Goal: Task Accomplishment & Management: Complete application form

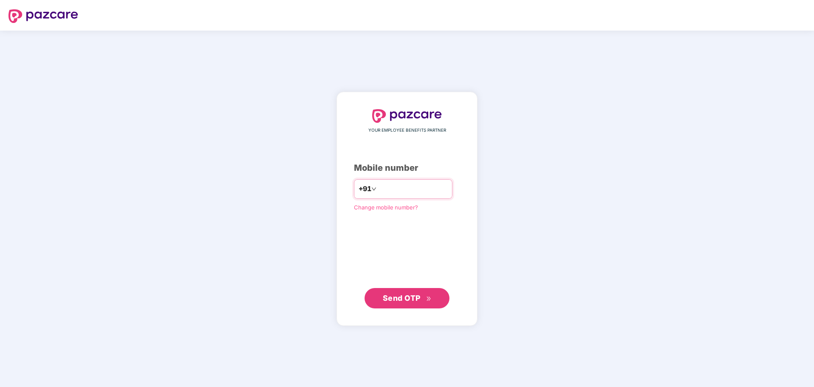
click at [397, 191] on input "number" at bounding box center [413, 189] width 70 height 14
type input "**********"
click at [404, 299] on span "Send OTP" at bounding box center [402, 297] width 38 height 9
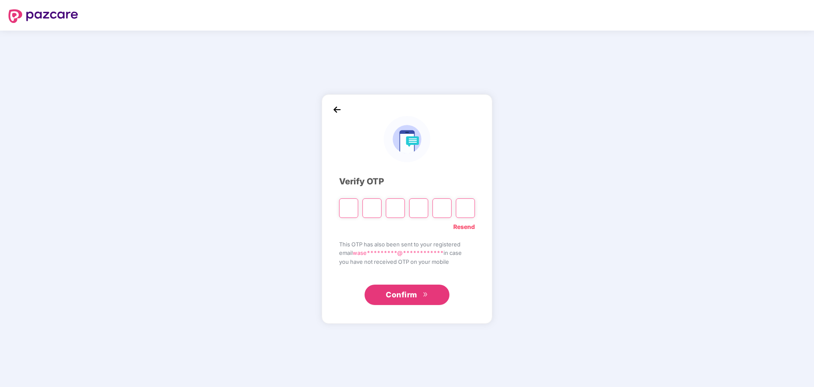
type input "*"
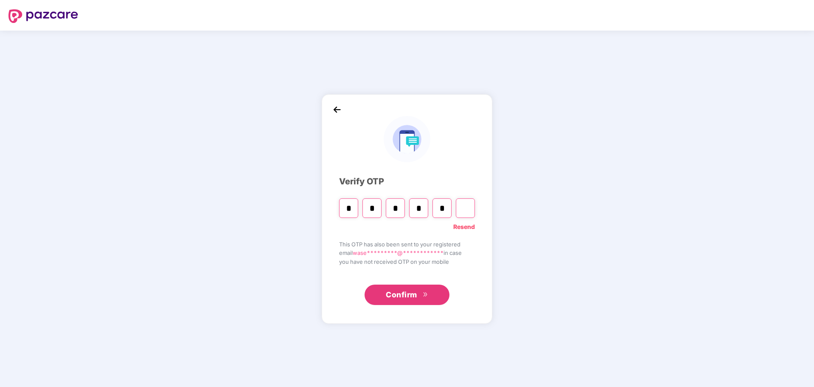
type input "*"
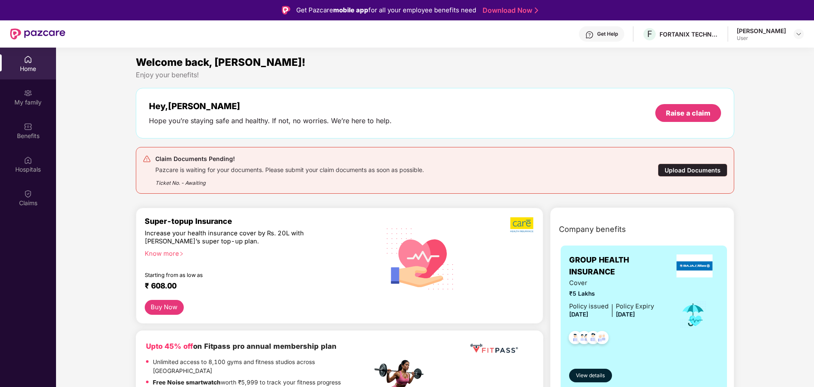
click at [689, 171] on div "Upload Documents" at bounding box center [693, 169] width 70 height 13
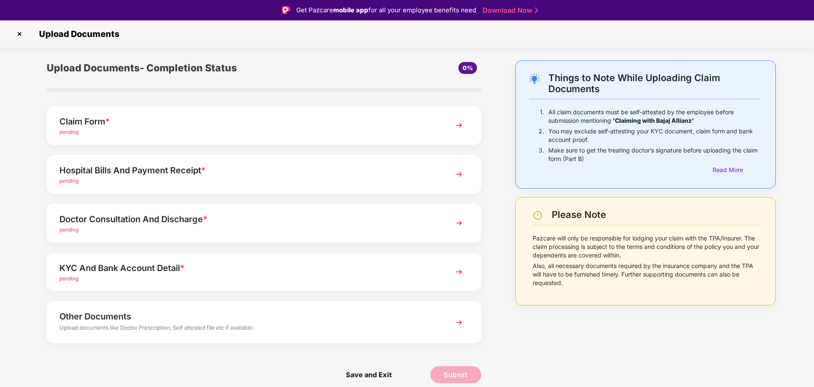
click at [459, 124] on img at bounding box center [459, 125] width 15 height 15
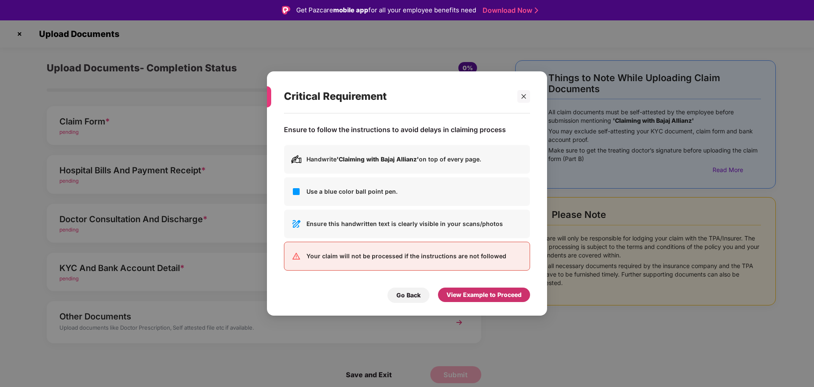
click at [469, 295] on div "View Example to Proceed" at bounding box center [483, 294] width 75 height 9
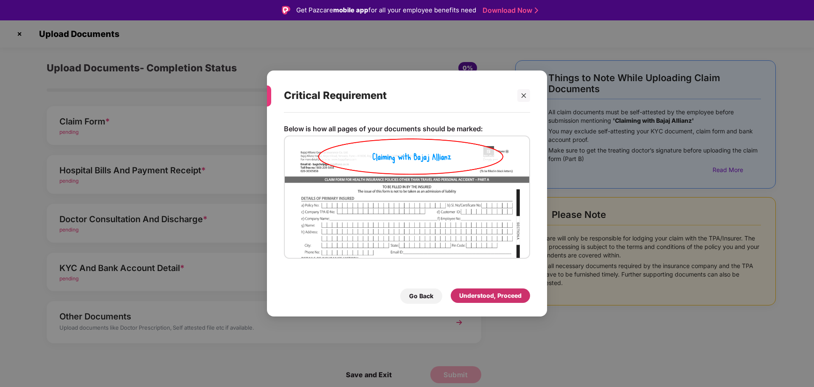
click at [500, 295] on div "Understood, Proceed" at bounding box center [490, 295] width 62 height 9
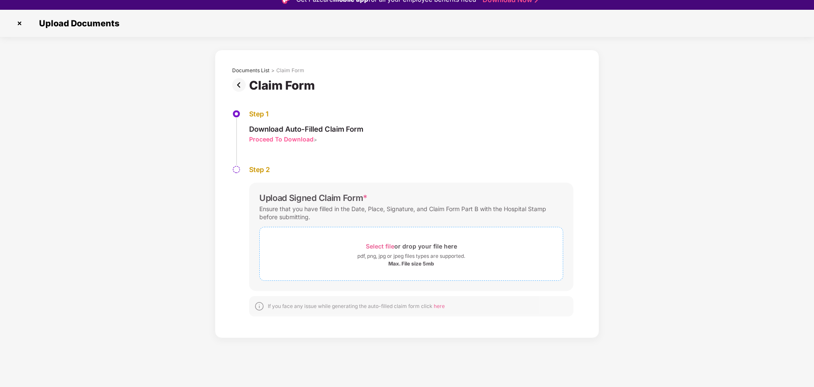
scroll to position [20, 0]
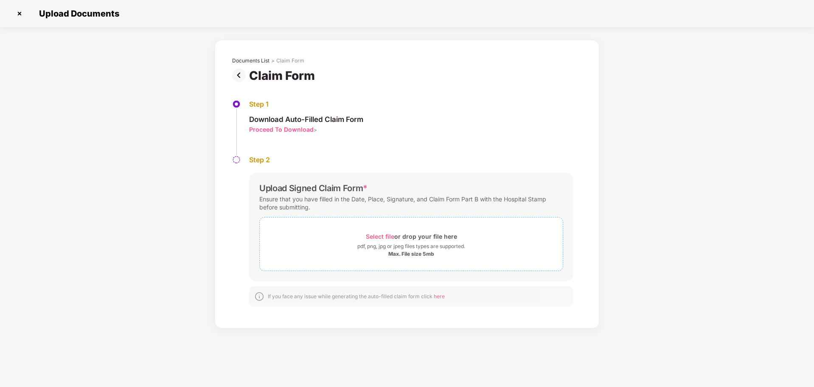
click at [372, 243] on div "pdf, png, jpg or jpeg files types are supported." at bounding box center [411, 246] width 108 height 8
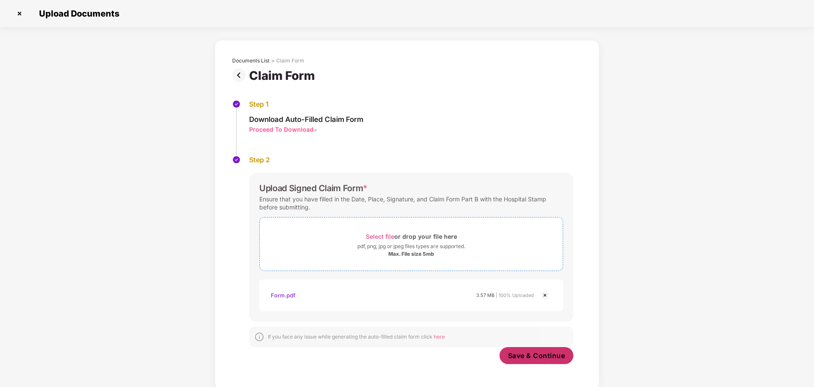
click at [522, 353] on span "Save & Continue" at bounding box center [536, 355] width 57 height 9
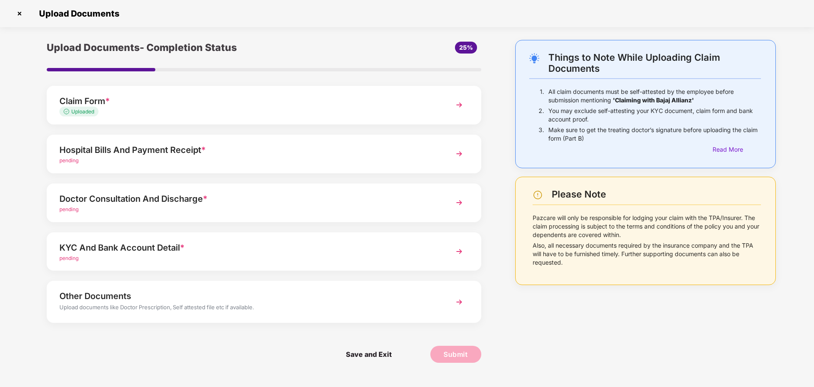
click at [459, 106] on img at bounding box center [459, 104] width 15 height 15
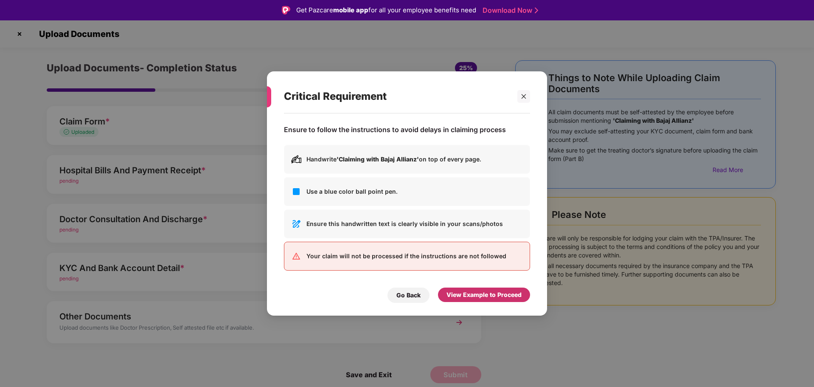
click at [467, 296] on div "View Example to Proceed" at bounding box center [483, 294] width 75 height 9
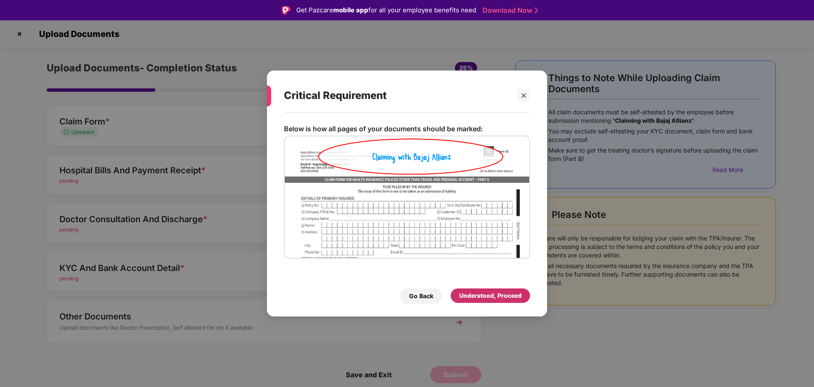
click at [467, 295] on div "Understood, Proceed" at bounding box center [490, 295] width 62 height 9
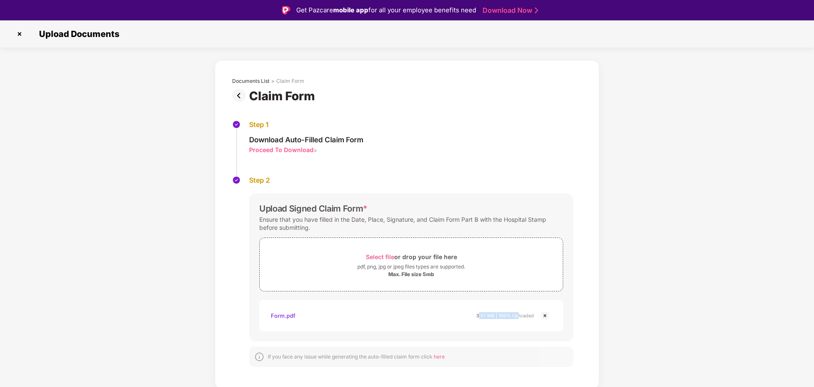
drag, startPoint x: 478, startPoint y: 316, endPoint x: 516, endPoint y: 314, distance: 37.8
click at [516, 314] on div "3.57 MB | 100% Uploaded" at bounding box center [505, 315] width 58 height 8
click at [544, 314] on img at bounding box center [545, 315] width 10 height 10
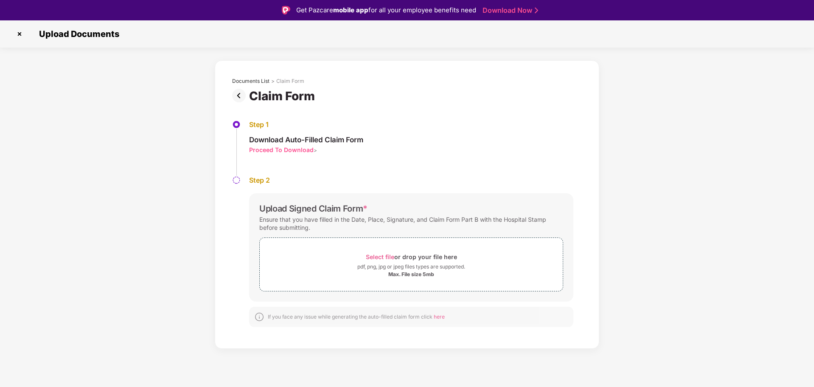
click at [291, 150] on div "Proceed To Download" at bounding box center [281, 150] width 65 height 8
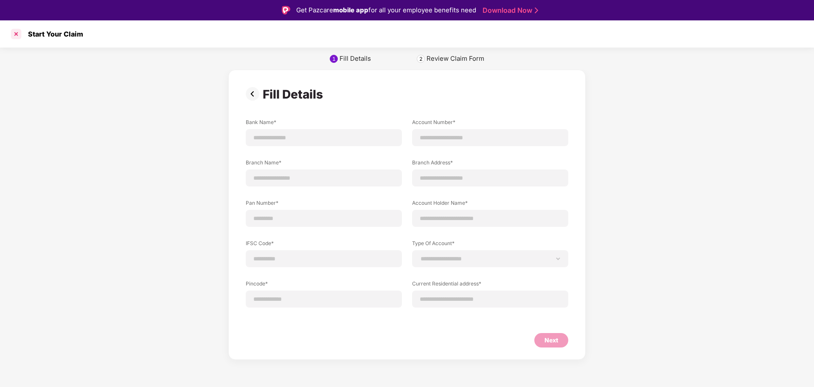
click at [17, 34] on div at bounding box center [16, 34] width 14 height 14
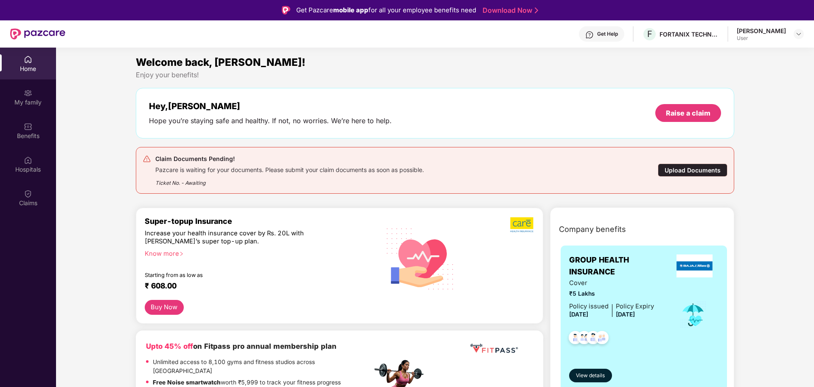
click at [713, 168] on div "Upload Documents" at bounding box center [693, 169] width 70 height 13
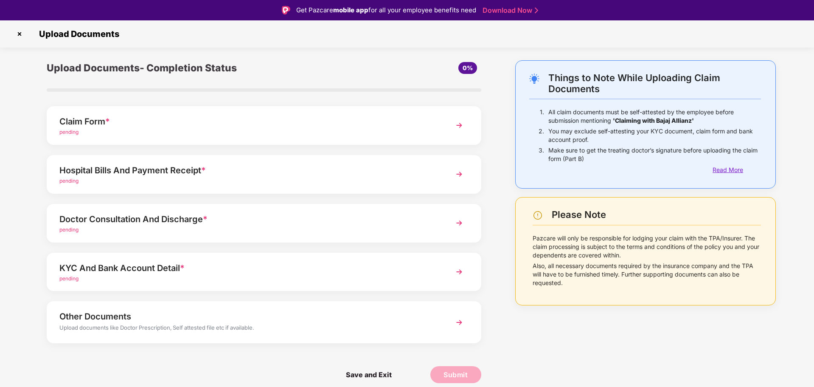
click at [723, 171] on div "Read More" at bounding box center [737, 169] width 48 height 9
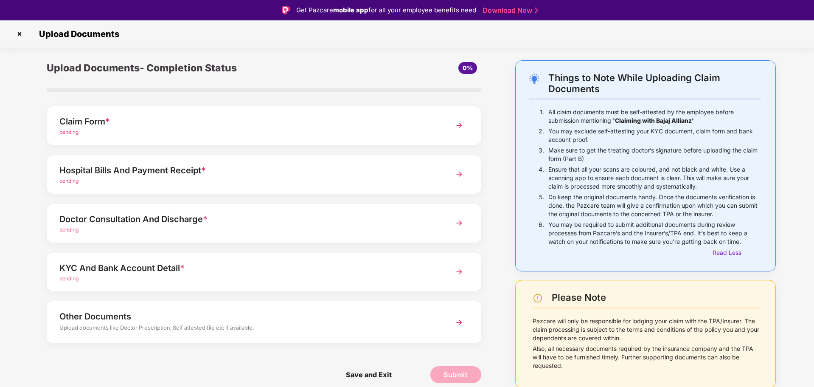
click at [461, 126] on img at bounding box center [459, 125] width 15 height 15
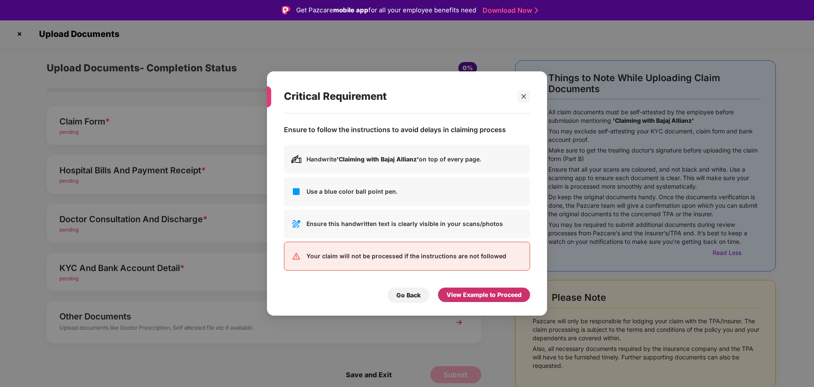
click at [473, 292] on div "View Example to Proceed" at bounding box center [483, 294] width 75 height 9
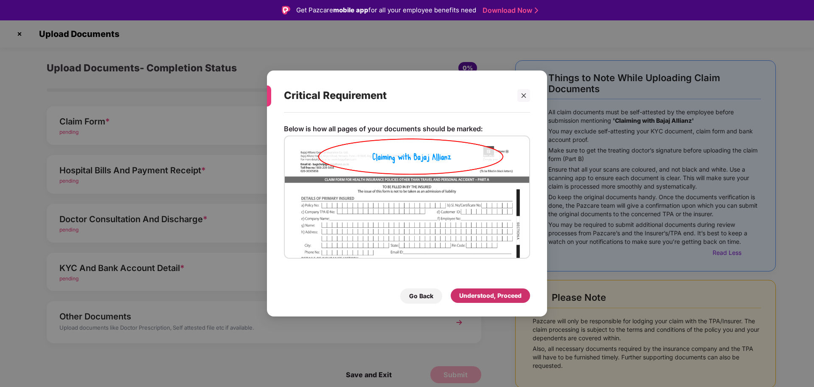
click at [483, 294] on div "Understood, Proceed" at bounding box center [490, 295] width 62 height 9
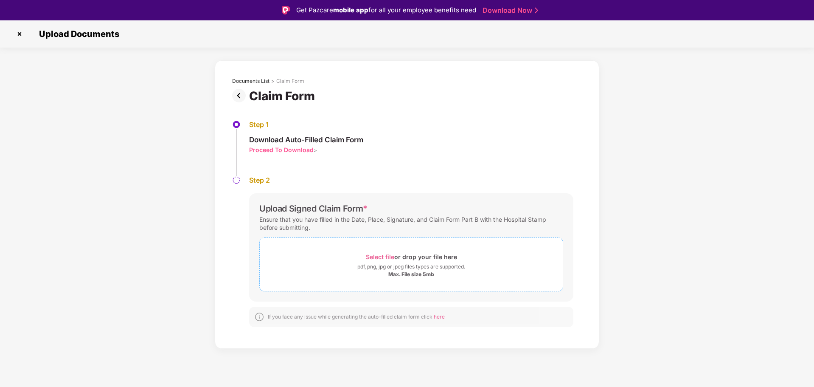
click at [385, 257] on span "Select file" at bounding box center [380, 256] width 28 height 7
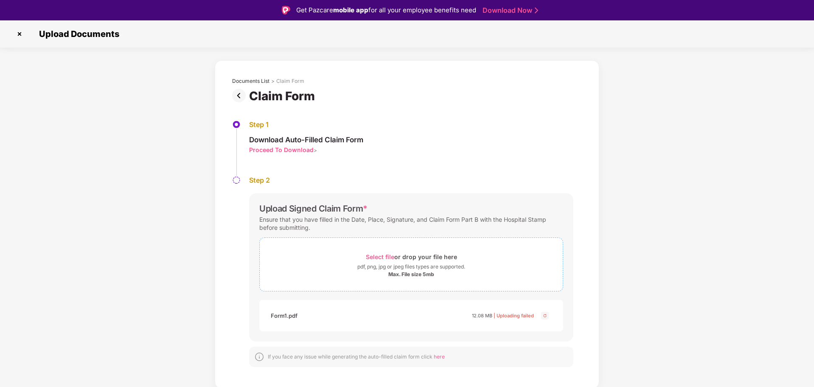
click at [380, 258] on span "Select file" at bounding box center [380, 256] width 28 height 7
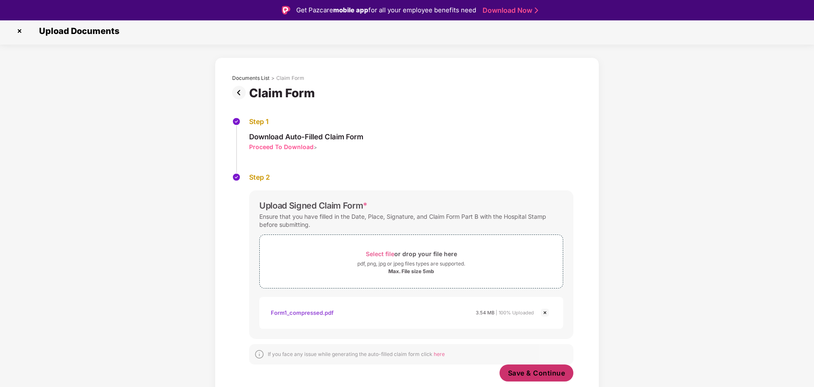
click at [519, 372] on span "Save & Continue" at bounding box center [536, 372] width 57 height 9
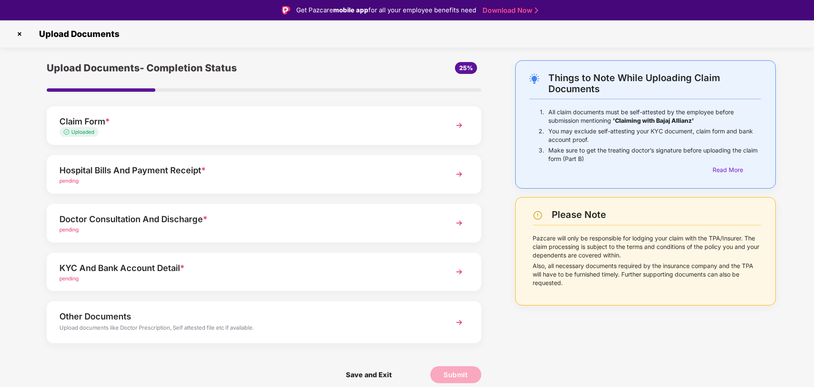
click at [461, 174] on img at bounding box center [459, 173] width 15 height 15
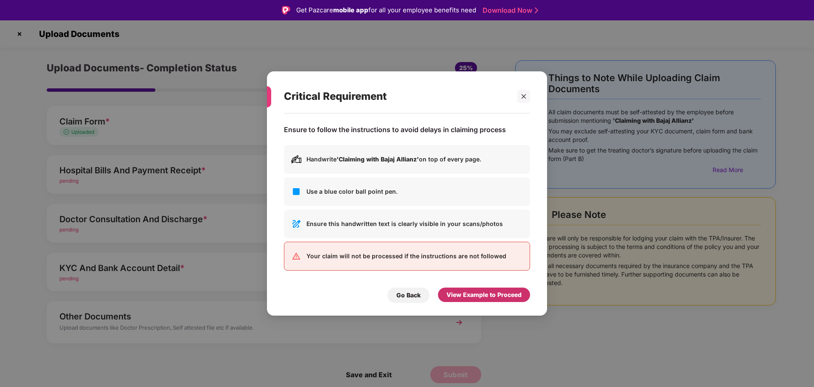
click at [469, 294] on div "View Example to Proceed" at bounding box center [483, 294] width 75 height 9
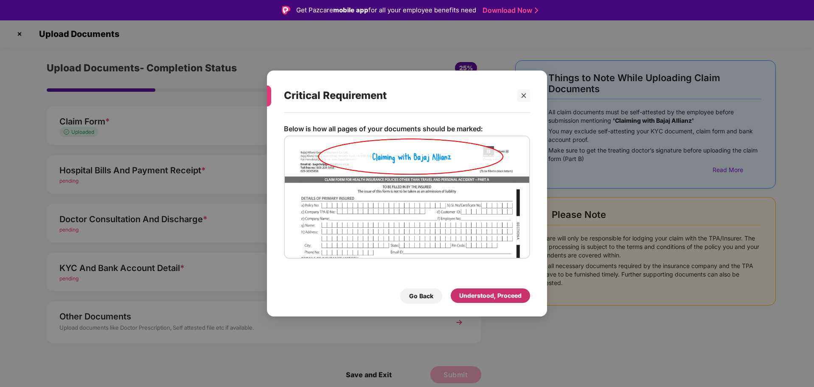
click at [479, 296] on div "Understood, Proceed" at bounding box center [490, 295] width 62 height 9
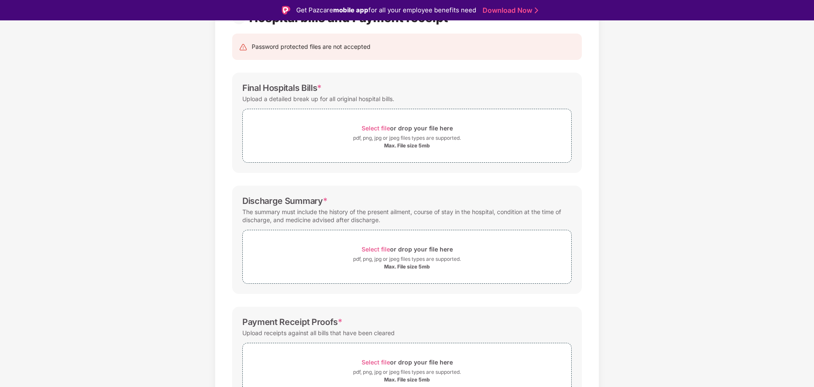
scroll to position [85, 0]
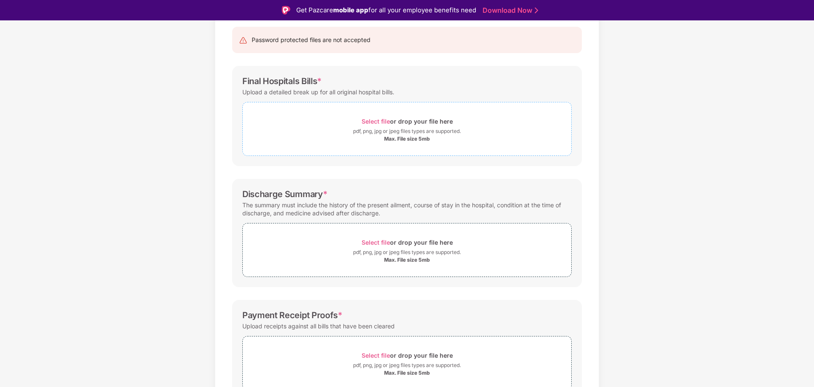
click at [376, 121] on span "Select file" at bounding box center [376, 121] width 28 height 7
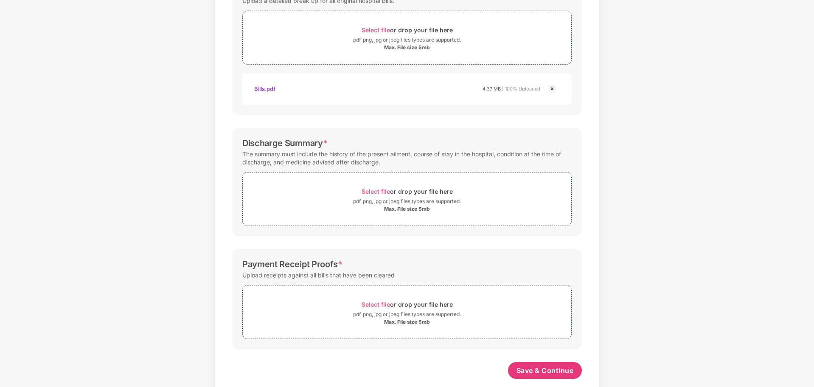
scroll to position [169, 0]
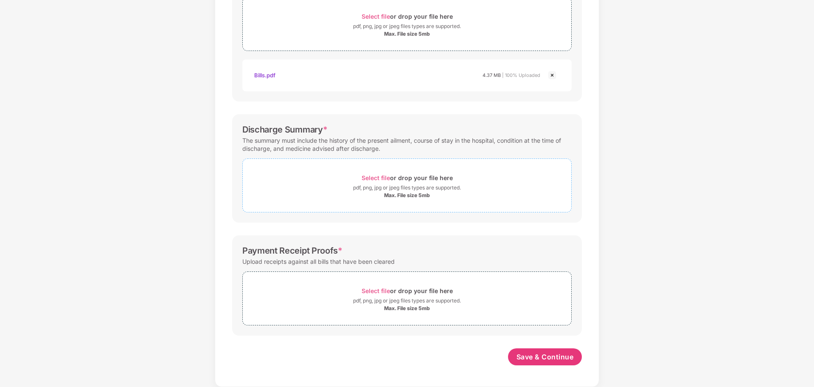
click at [381, 177] on span "Select file" at bounding box center [376, 177] width 28 height 7
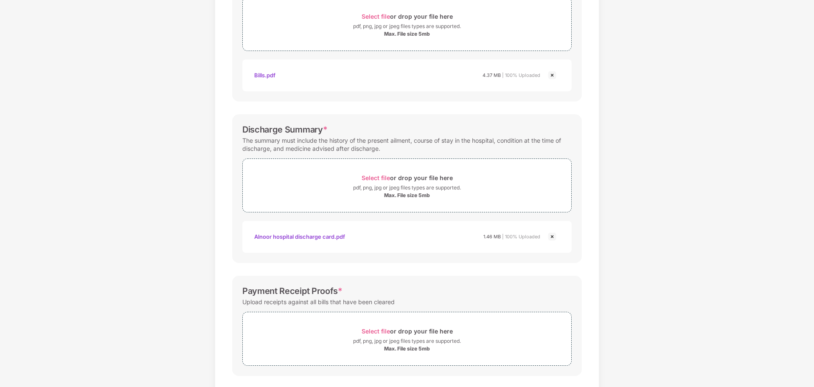
scroll to position [210, 0]
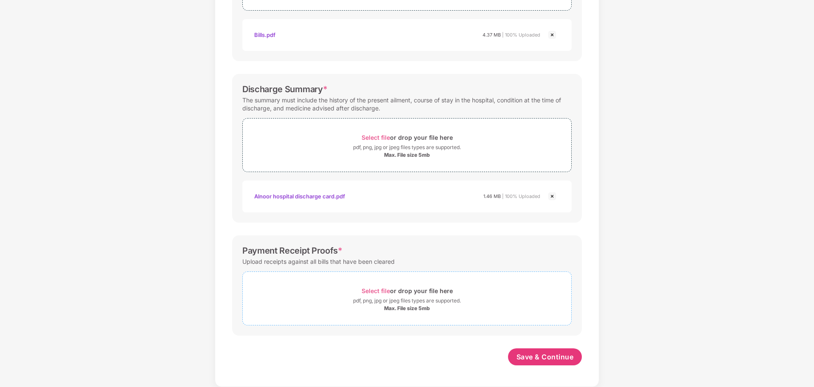
click at [376, 291] on span "Select file" at bounding box center [376, 290] width 28 height 7
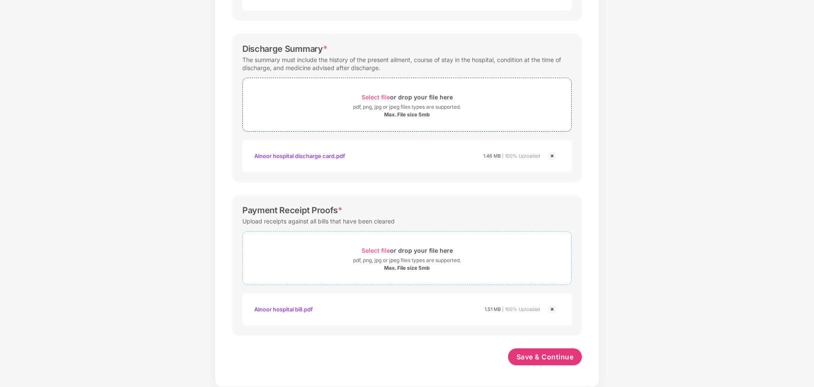
scroll to position [250, 0]
click at [533, 358] on span "Save & Continue" at bounding box center [544, 356] width 57 height 9
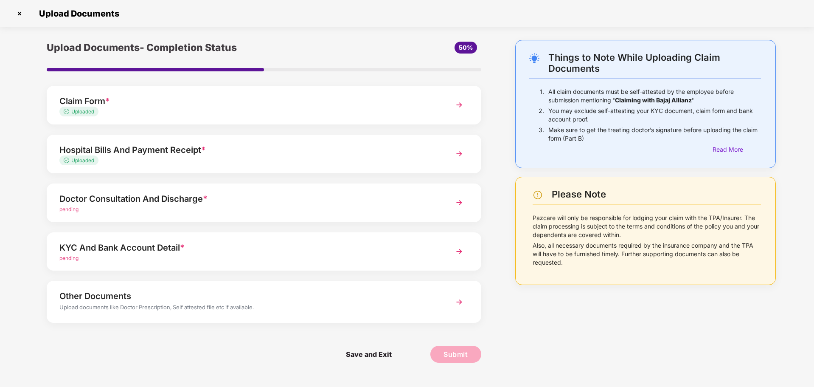
click at [183, 201] on div "Doctor Consultation And Discharge *" at bounding box center [246, 199] width 375 height 14
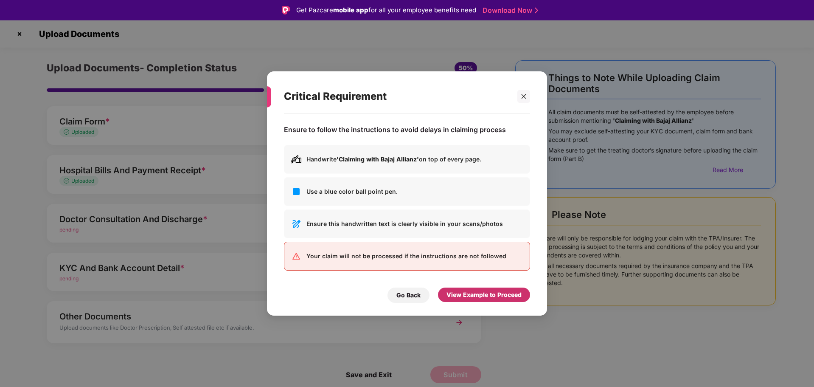
click at [445, 294] on div "View Example to Proceed" at bounding box center [484, 294] width 92 height 14
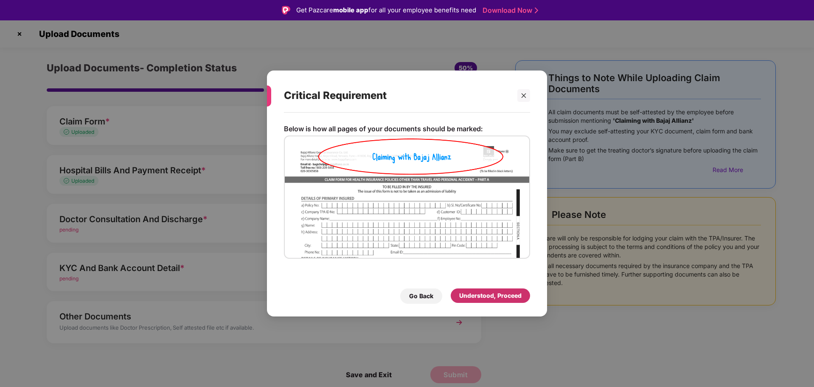
click at [467, 297] on div "Understood, Proceed" at bounding box center [490, 295] width 62 height 9
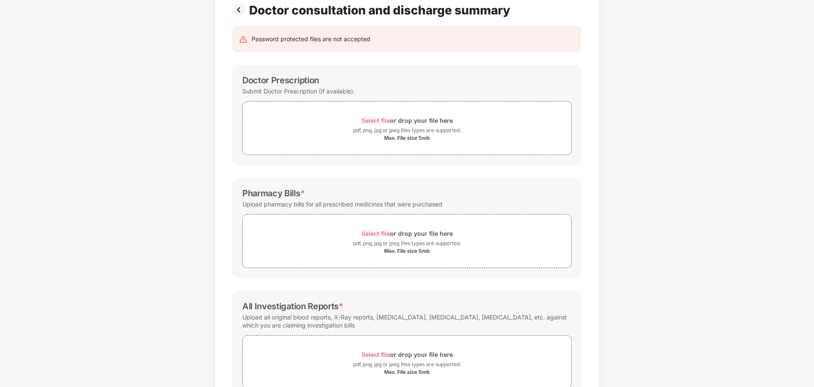
scroll to position [2, 0]
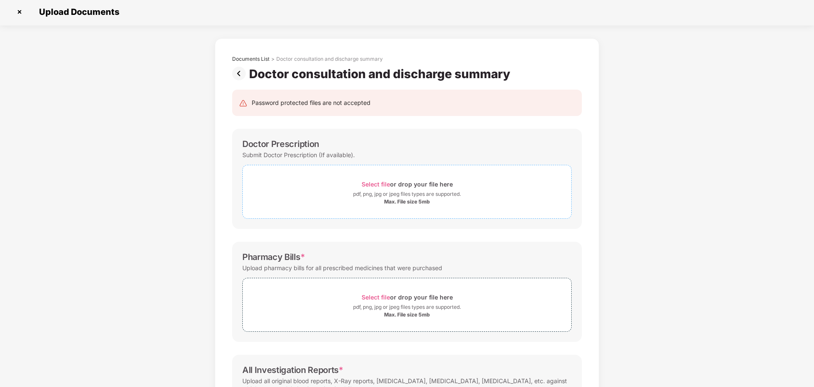
click at [378, 184] on span "Select file" at bounding box center [376, 183] width 28 height 7
click at [373, 183] on span "Select file" at bounding box center [376, 183] width 28 height 7
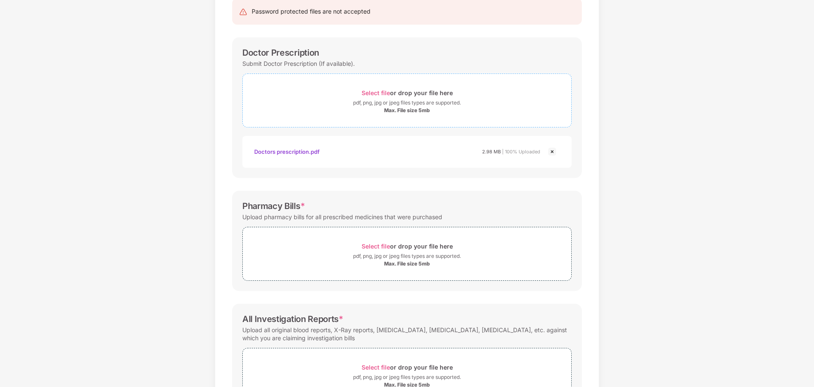
scroll to position [129, 0]
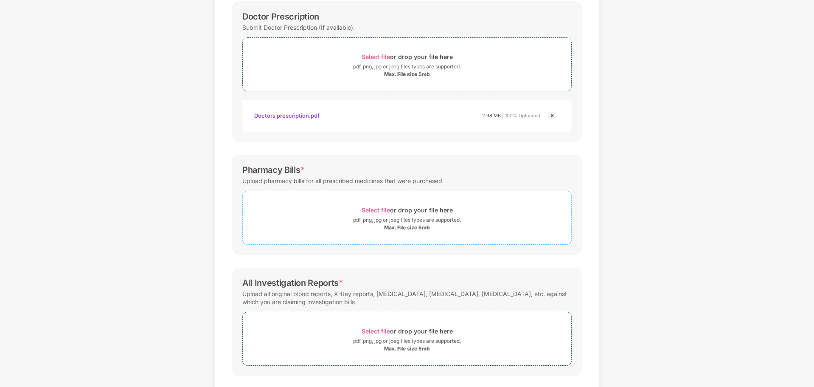
click at [372, 209] on span "Select file" at bounding box center [376, 209] width 28 height 7
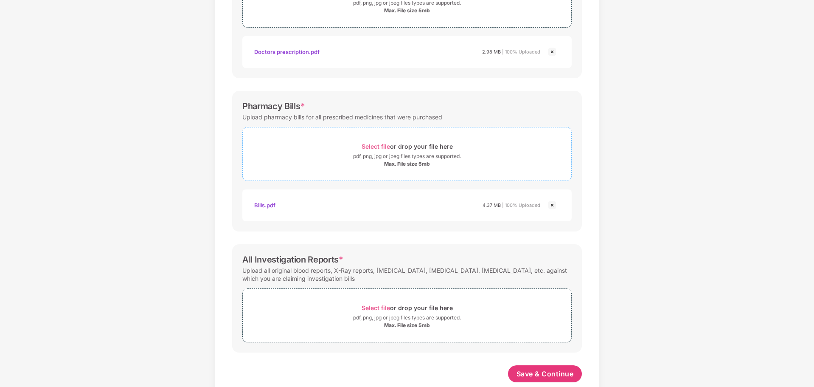
scroll to position [210, 0]
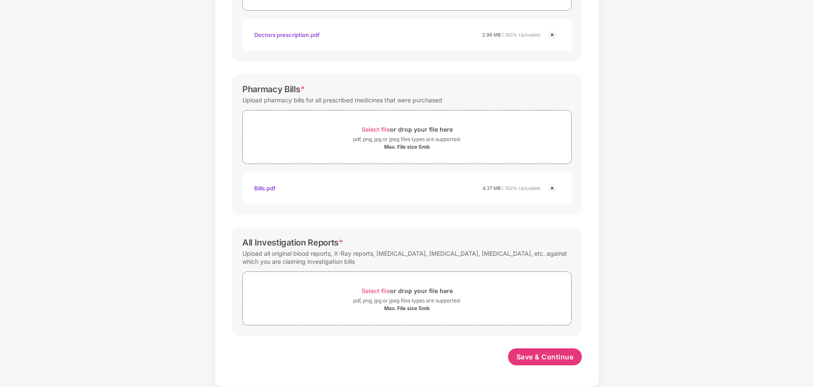
drag, startPoint x: 497, startPoint y: 347, endPoint x: 704, endPoint y: 128, distance: 301.7
click at [704, 128] on div "Documents List > Doctor consultation and discharge summary Doctor consultation …" at bounding box center [407, 108] width 814 height 556
click at [374, 290] on span "Select file" at bounding box center [376, 290] width 28 height 7
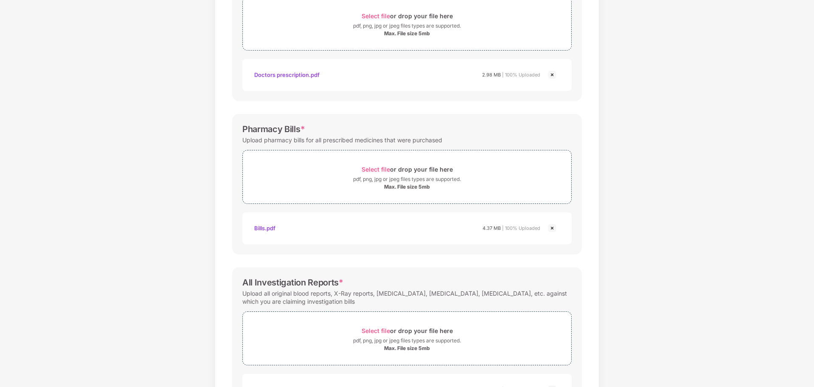
scroll to position [250, 0]
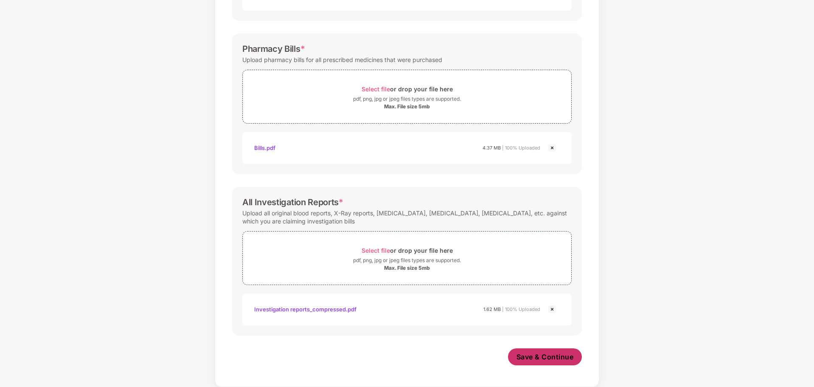
click at [529, 355] on span "Save & Continue" at bounding box center [544, 356] width 57 height 9
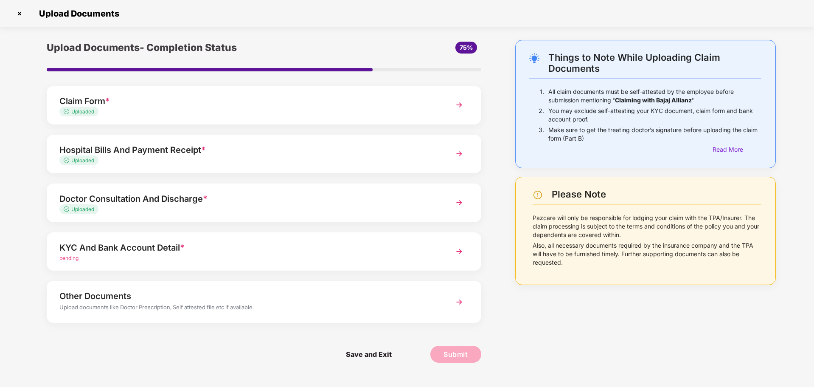
click at [153, 247] on div "KYC And Bank Account Detail *" at bounding box center [246, 248] width 375 height 14
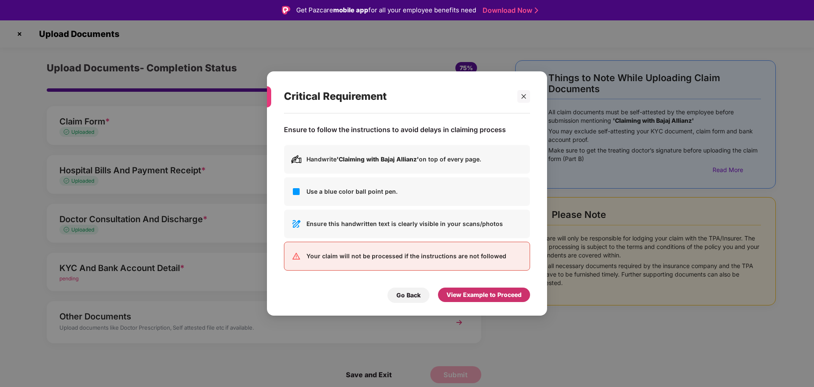
click at [467, 295] on div "View Example to Proceed" at bounding box center [483, 294] width 75 height 9
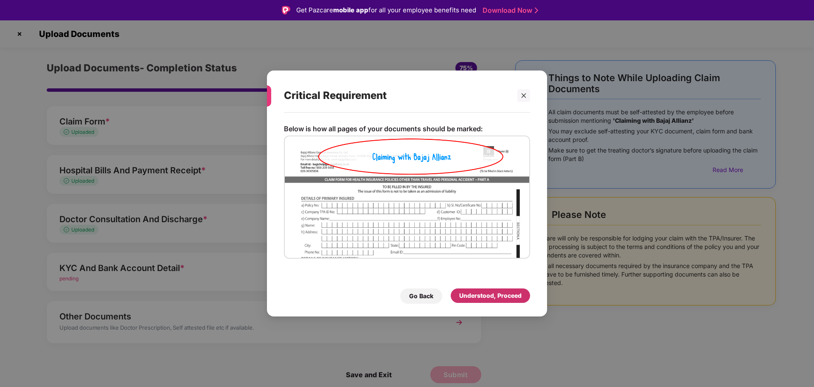
click at [471, 296] on div "Understood, Proceed" at bounding box center [490, 295] width 62 height 9
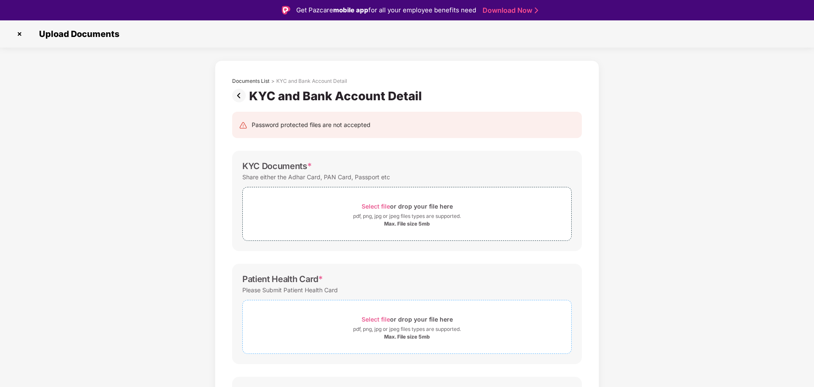
click at [376, 319] on span "Select file" at bounding box center [376, 318] width 28 height 7
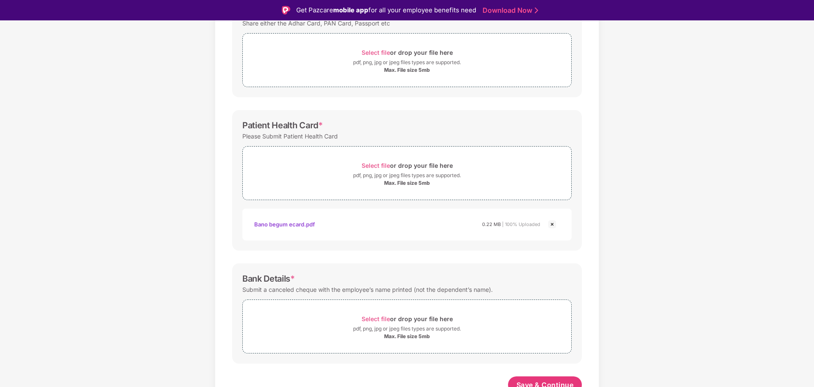
scroll to position [161, 0]
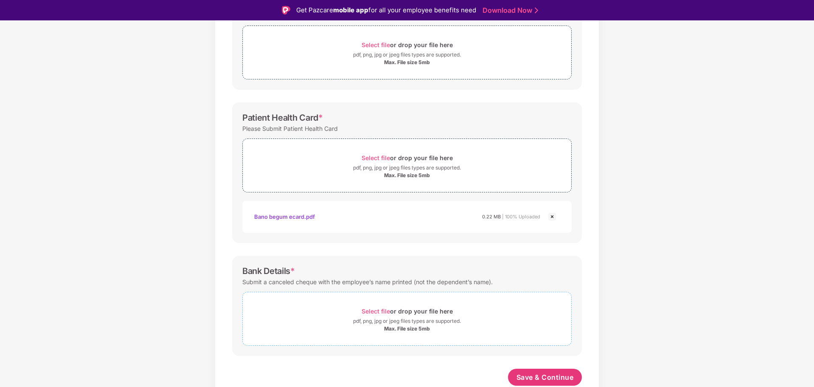
click at [379, 312] on span "Select file" at bounding box center [376, 310] width 28 height 7
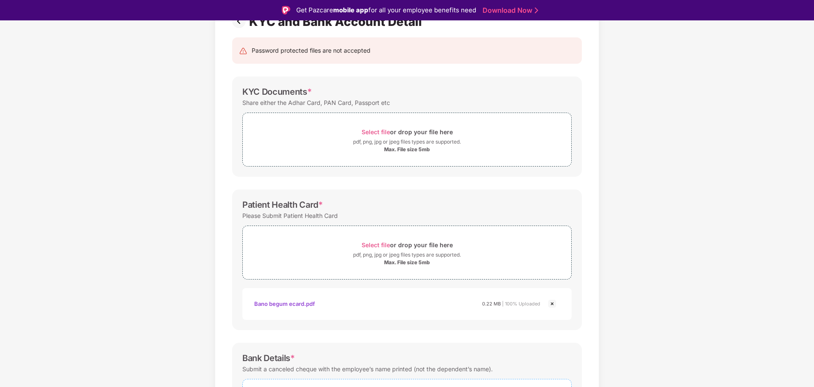
scroll to position [32, 0]
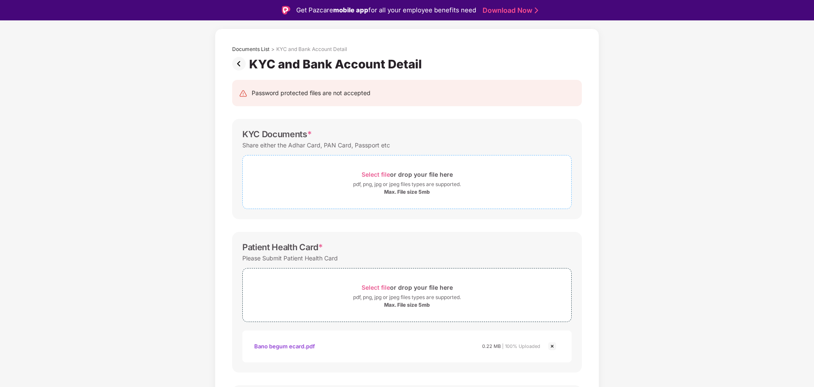
click at [376, 175] on span "Select file" at bounding box center [376, 174] width 28 height 7
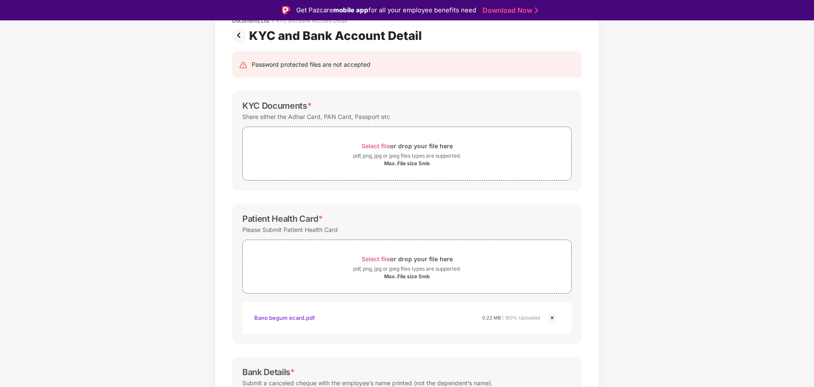
scroll to position [74, 0]
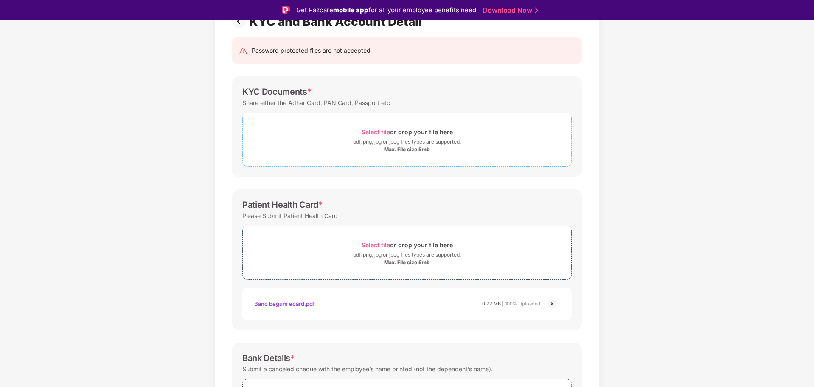
click at [382, 132] on span "Select file" at bounding box center [376, 131] width 28 height 7
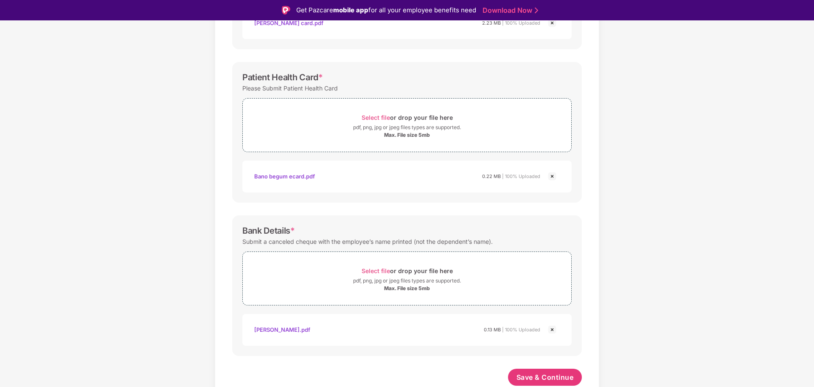
scroll to position [20, 0]
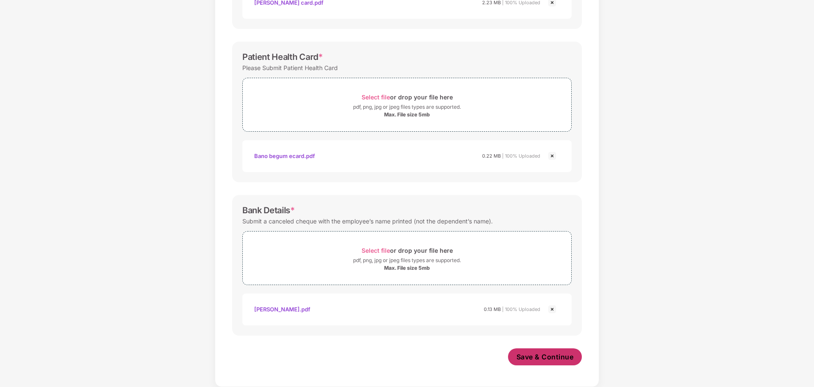
click at [537, 355] on span "Save & Continue" at bounding box center [544, 356] width 57 height 9
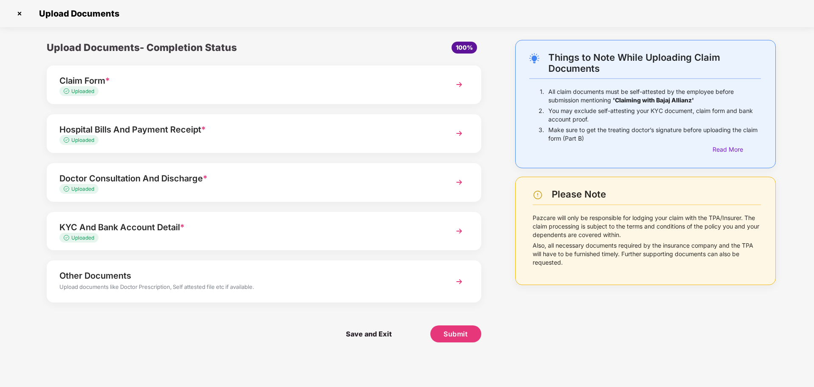
click at [109, 278] on div "Other Documents" at bounding box center [246, 276] width 375 height 14
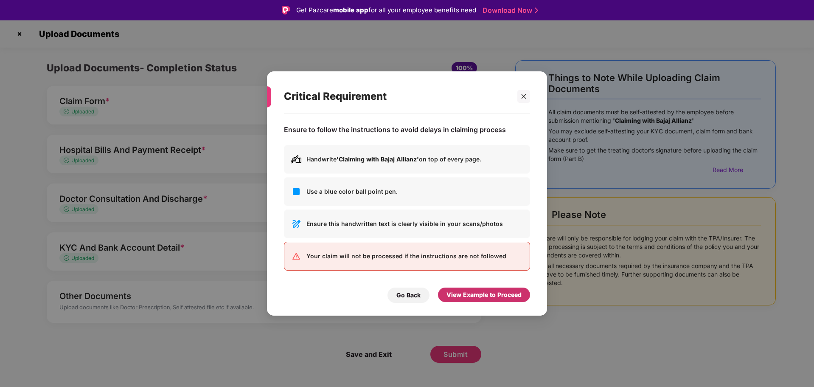
click at [463, 295] on div "View Example to Proceed" at bounding box center [483, 294] width 75 height 9
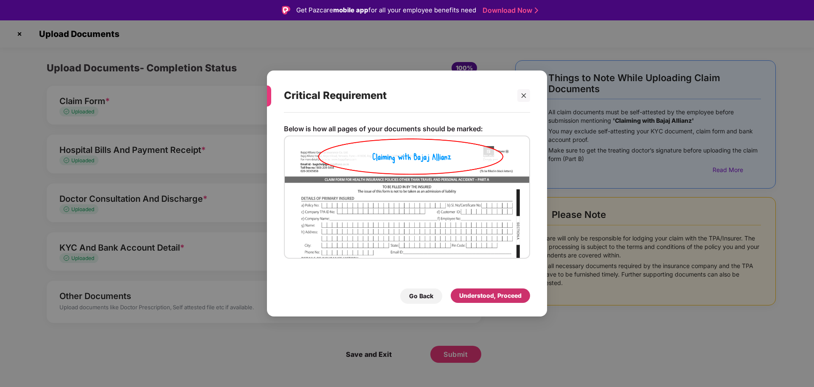
click at [466, 295] on div "Understood, Proceed" at bounding box center [490, 295] width 62 height 9
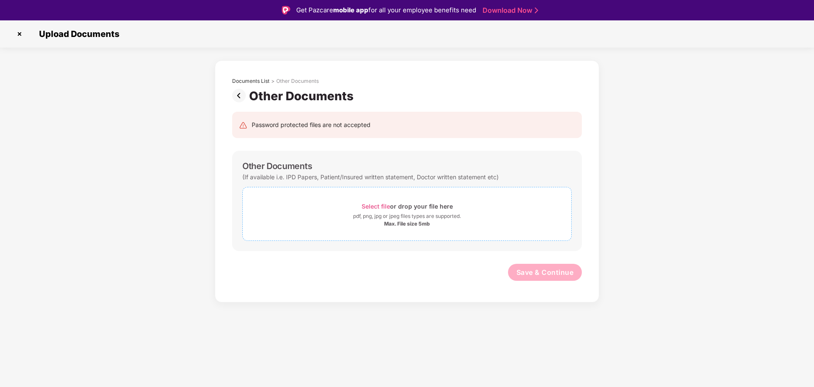
click at [373, 202] on div "Select file or drop your file here" at bounding box center [407, 205] width 91 height 11
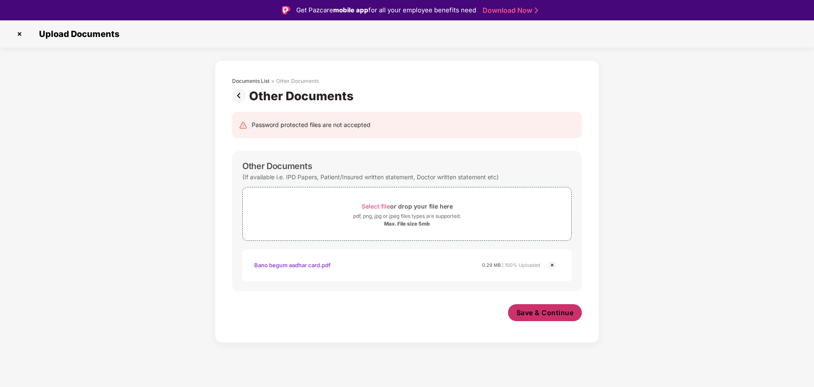
click at [527, 314] on span "Save & Continue" at bounding box center [544, 312] width 57 height 9
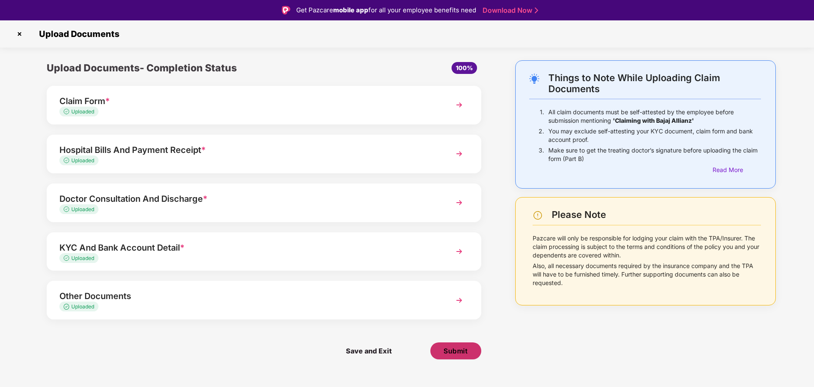
click at [458, 351] on span "Submit" at bounding box center [455, 350] width 24 height 9
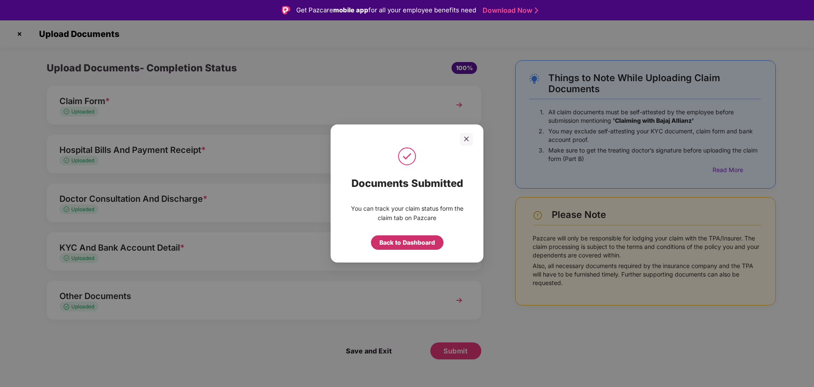
click at [404, 242] on div "Back to Dashboard" at bounding box center [407, 242] width 56 height 9
